Goal: Information Seeking & Learning: Learn about a topic

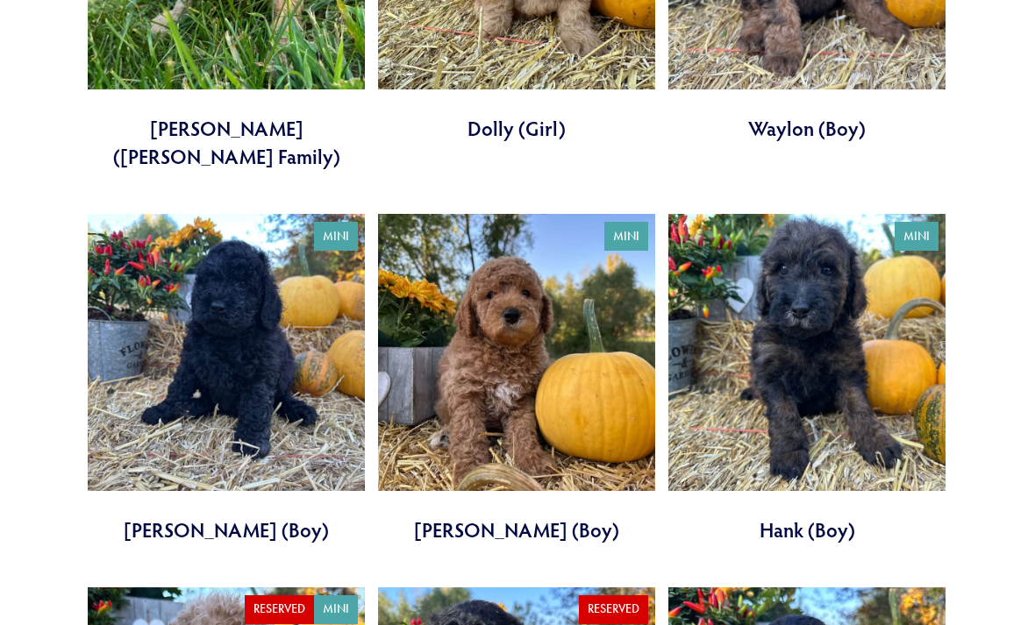
scroll to position [2856, 0]
click at [520, 296] on link at bounding box center [516, 379] width 277 height 330
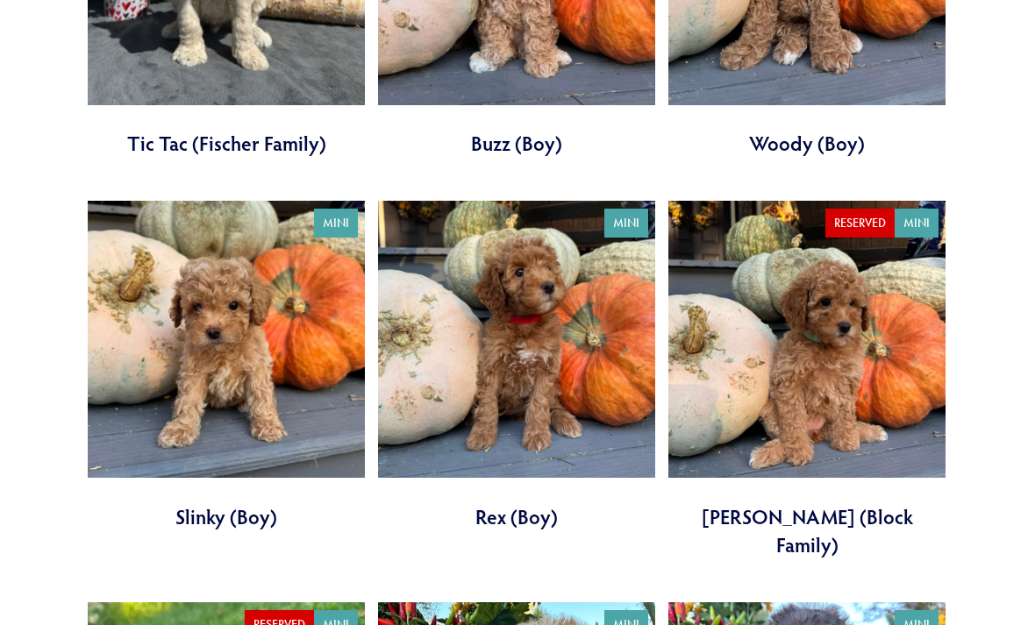
scroll to position [2054, 0]
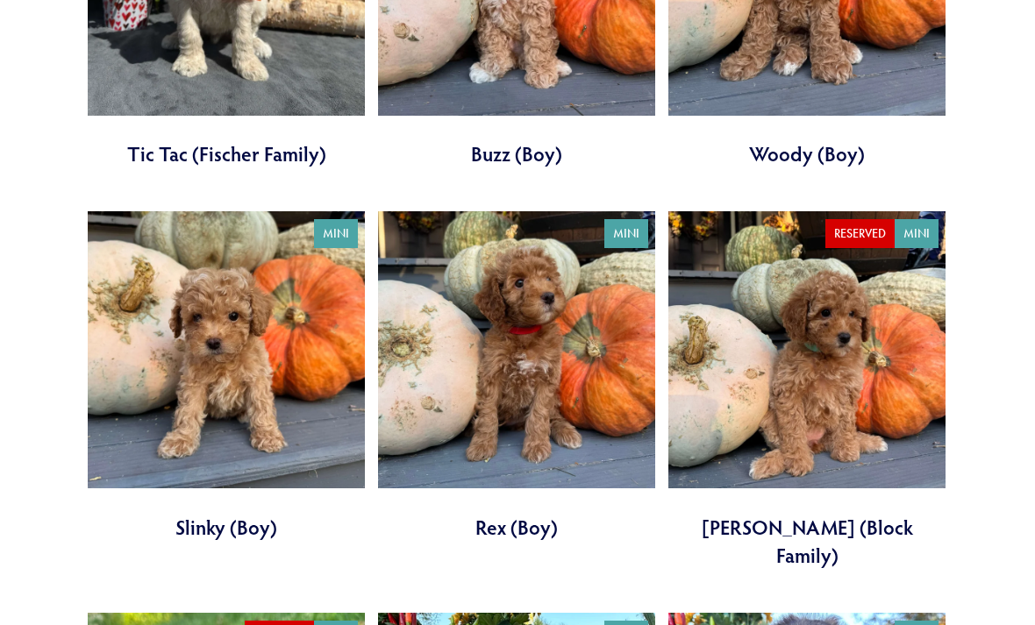
click at [580, 325] on link at bounding box center [516, 377] width 277 height 330
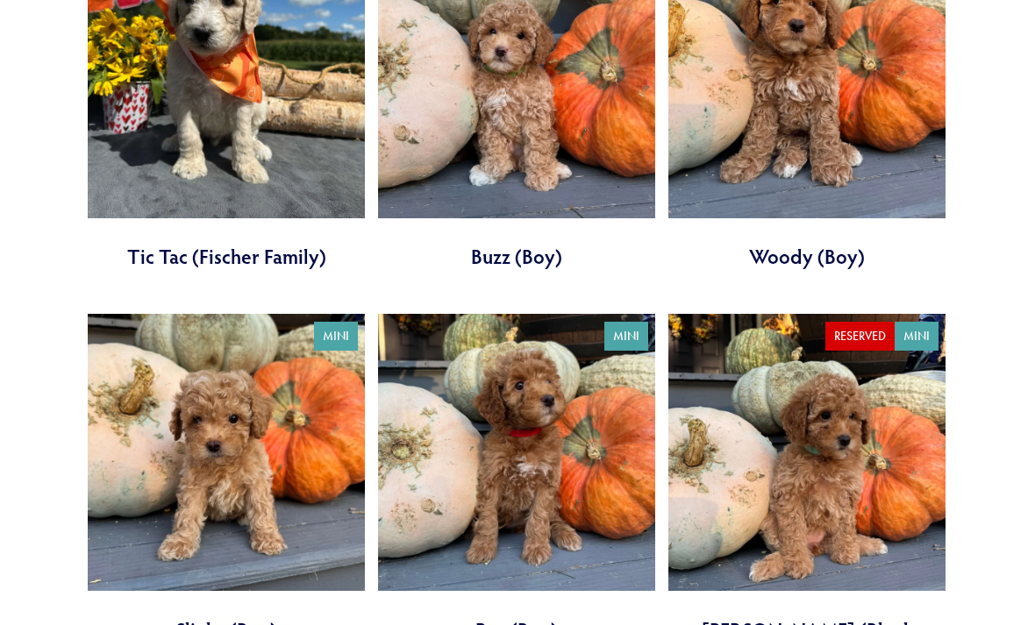
scroll to position [1938, 0]
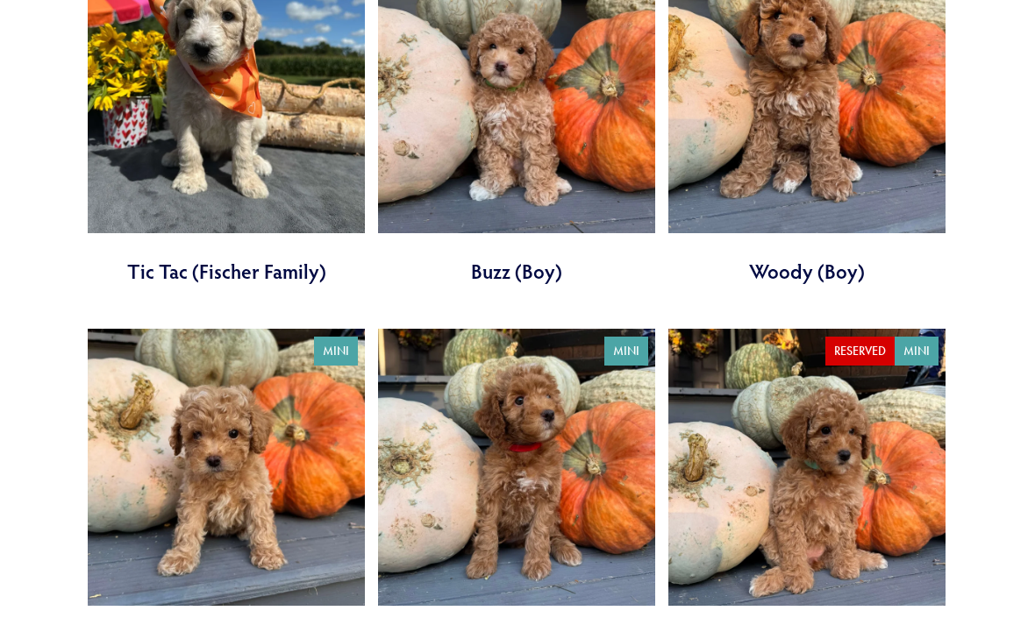
click at [593, 132] on link at bounding box center [516, 121] width 277 height 330
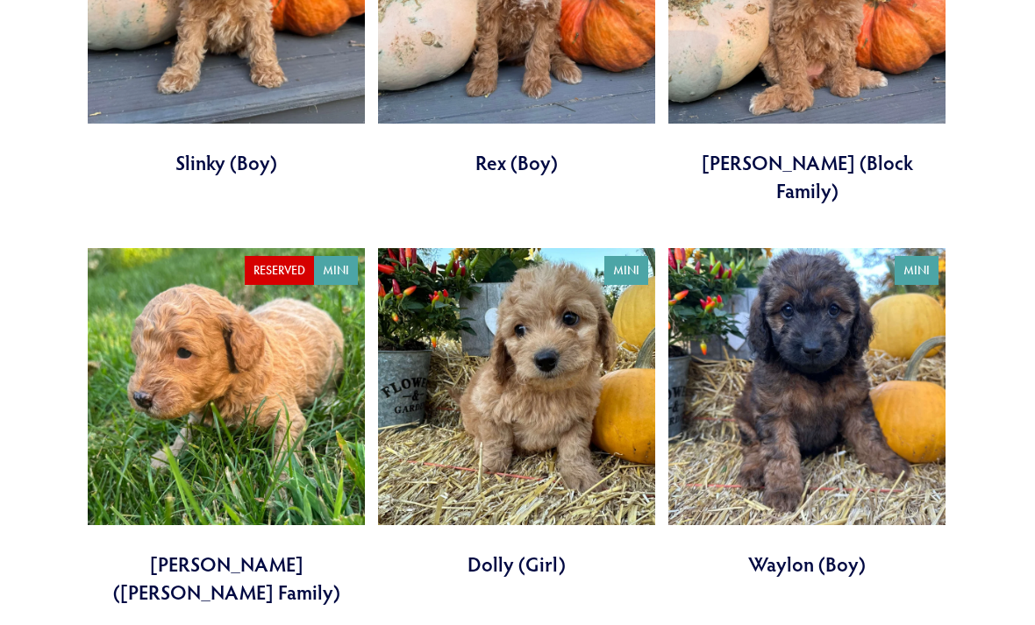
scroll to position [2426, 0]
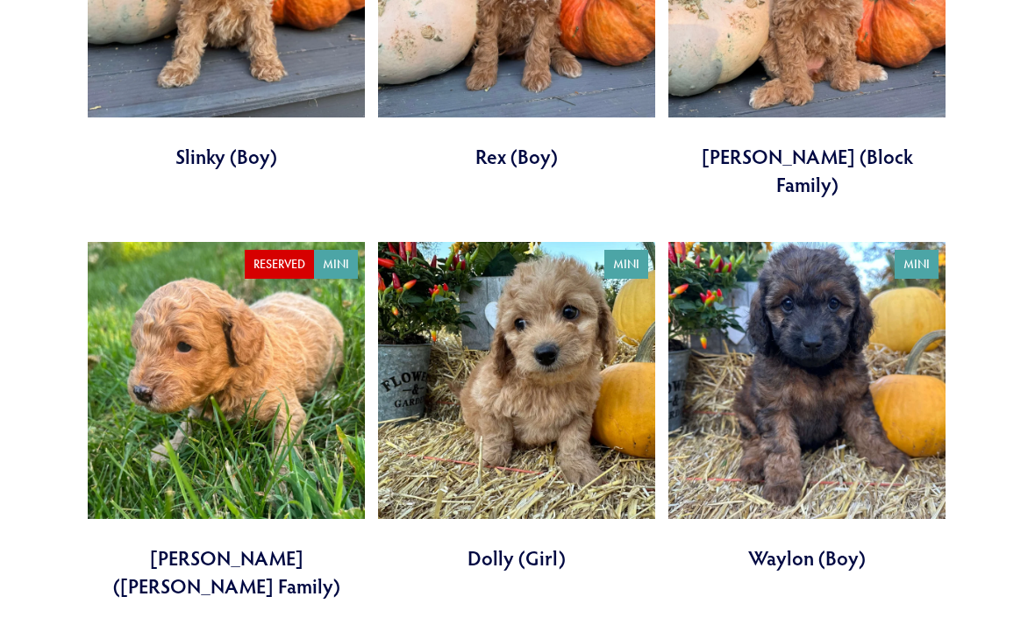
click at [265, 308] on link at bounding box center [226, 422] width 277 height 358
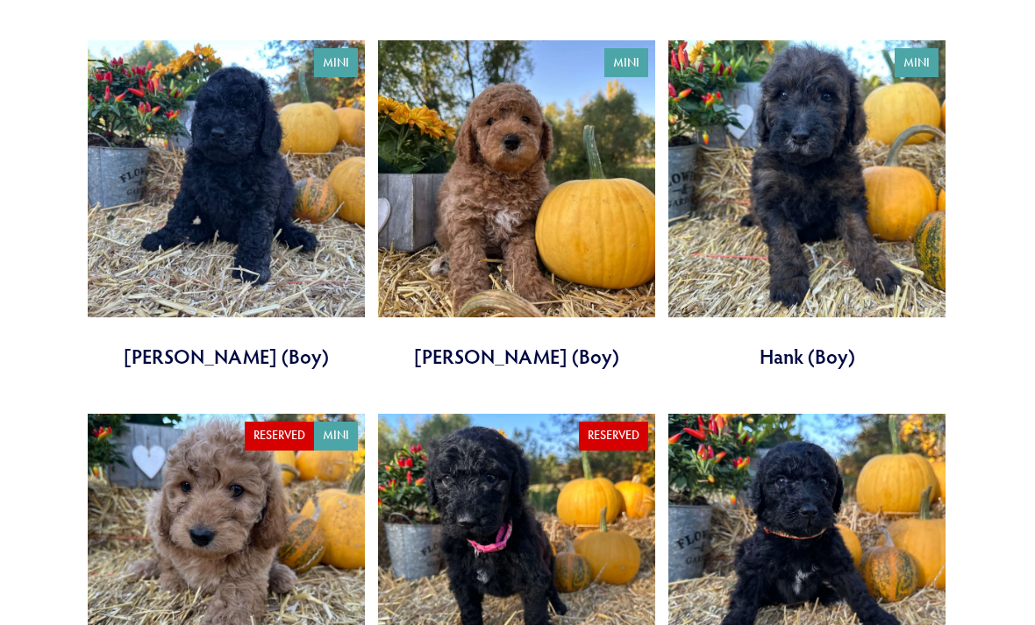
scroll to position [3030, 0]
click at [558, 446] on link at bounding box center [516, 579] width 277 height 330
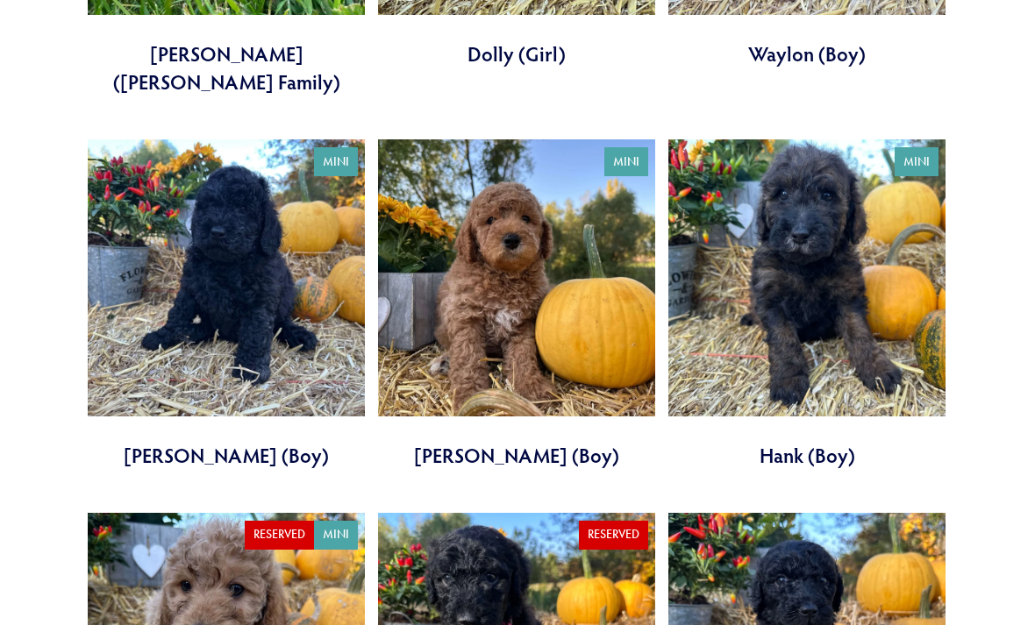
scroll to position [2931, 0]
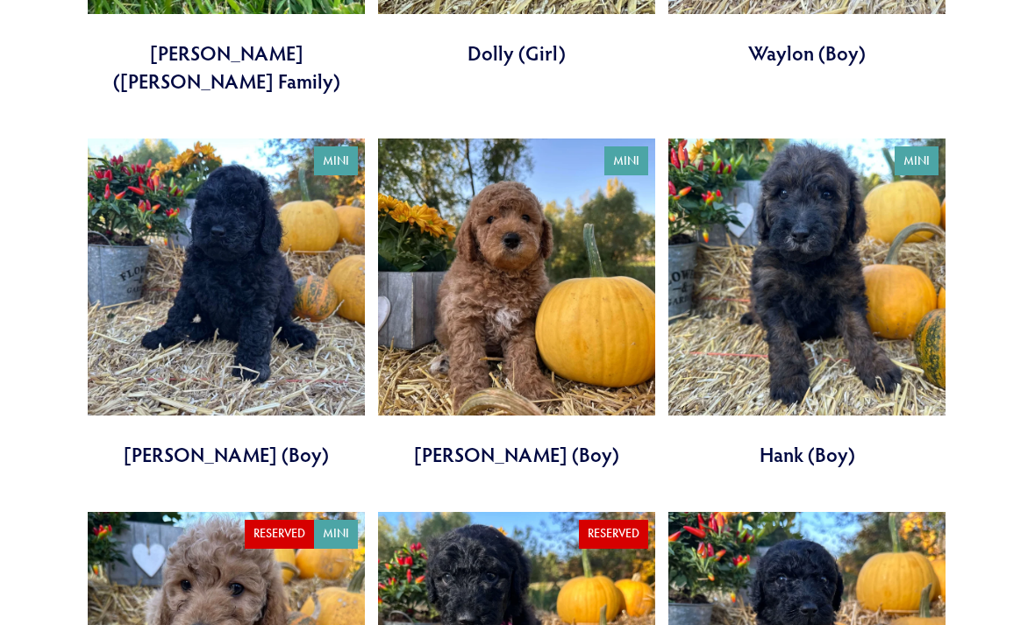
click at [832, 215] on link at bounding box center [806, 304] width 277 height 330
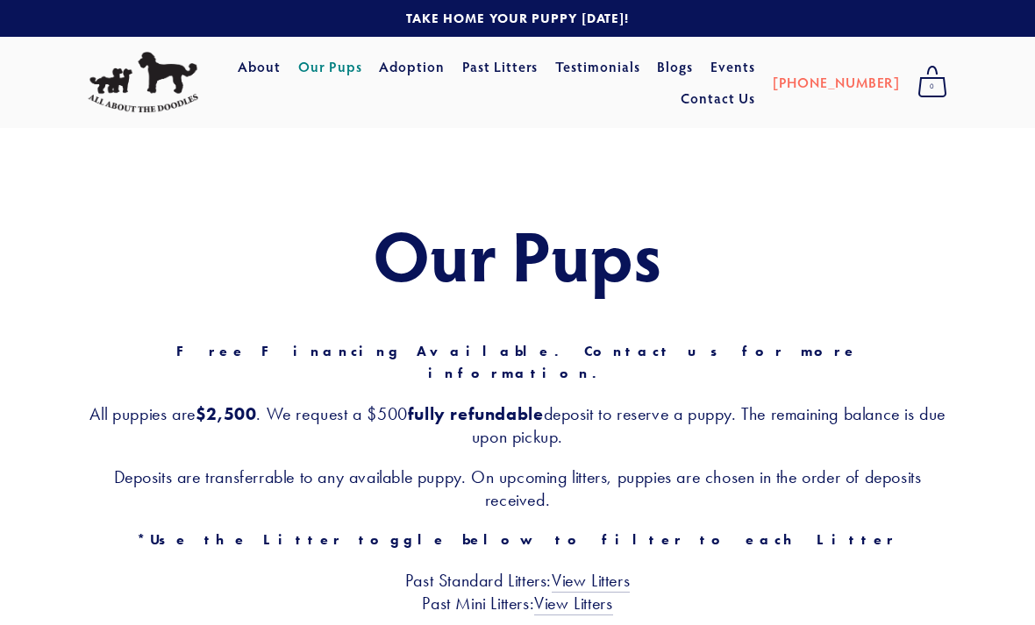
scroll to position [2932, 0]
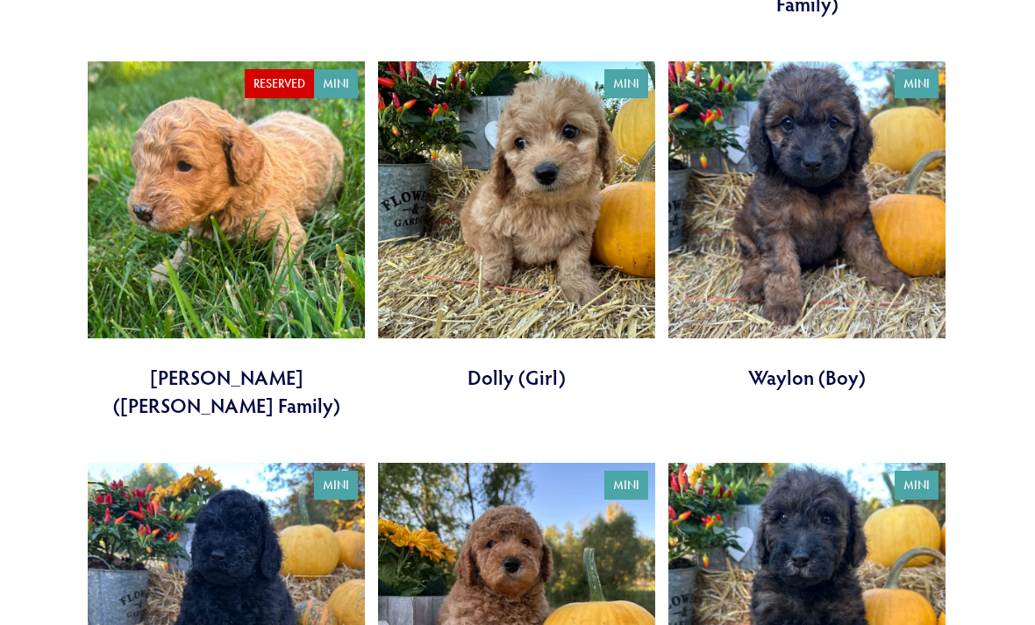
scroll to position [2580, 0]
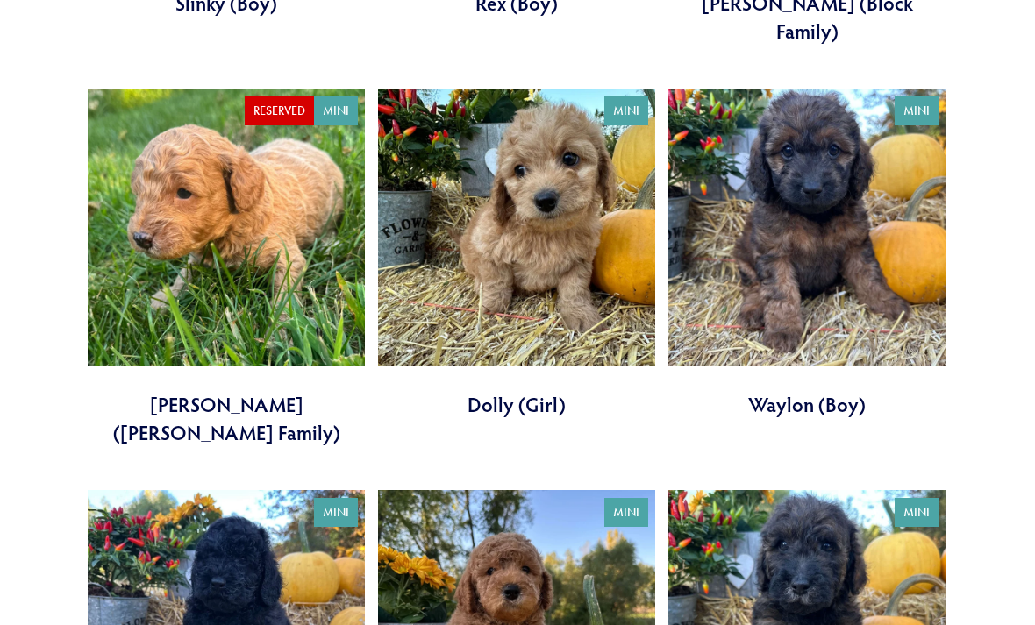
click at [854, 175] on link at bounding box center [806, 254] width 277 height 330
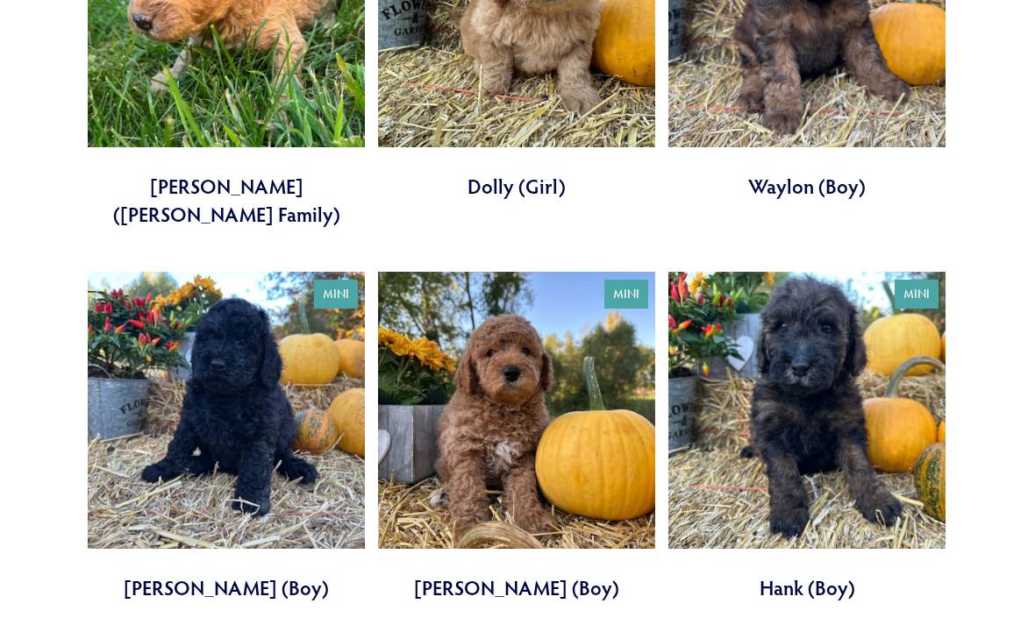
scroll to position [2798, 0]
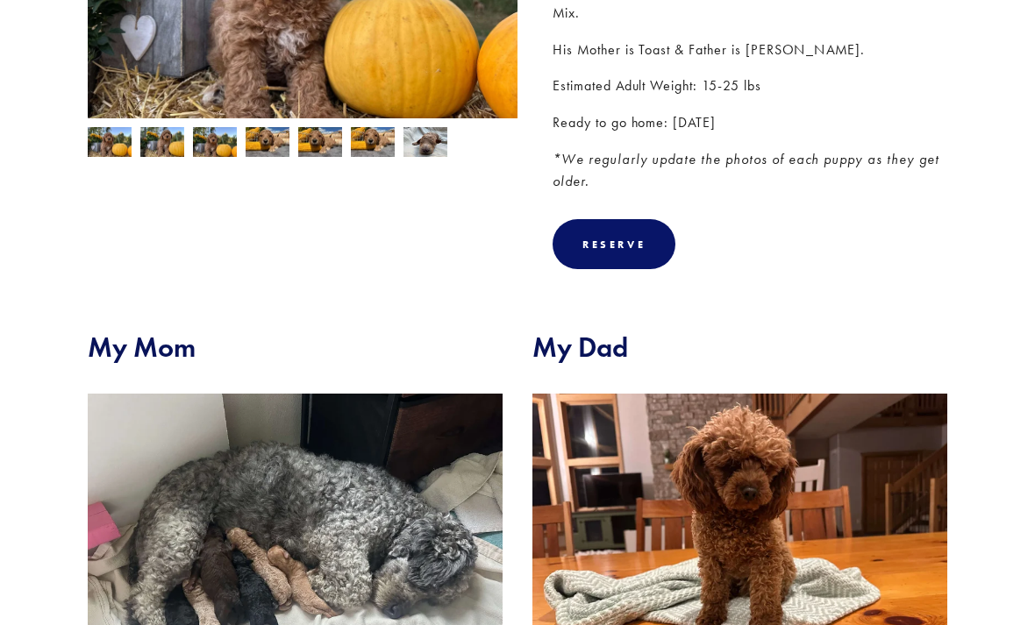
scroll to position [442, 0]
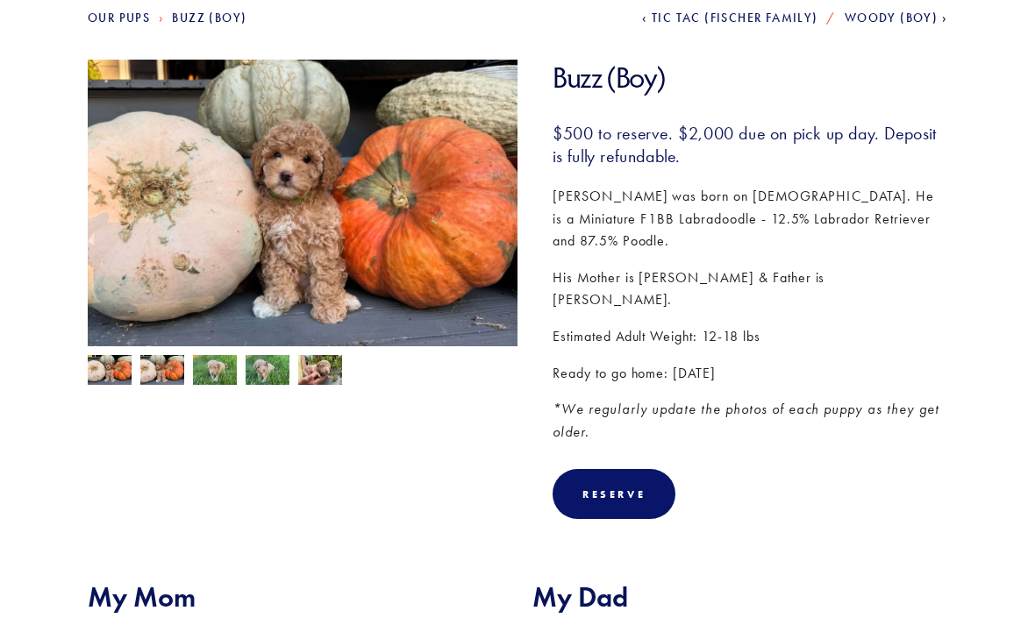
scroll to position [216, 0]
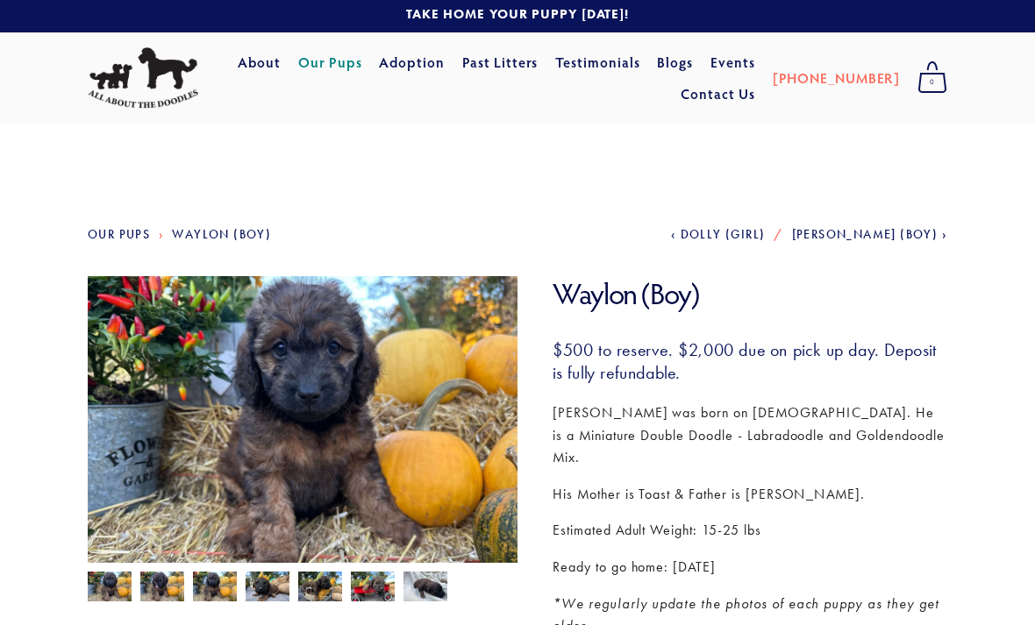
scroll to position [4, 0]
